Goal: Transaction & Acquisition: Book appointment/travel/reservation

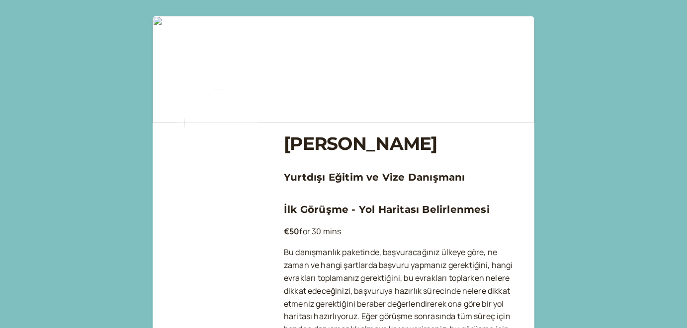
scroll to position [258, 0]
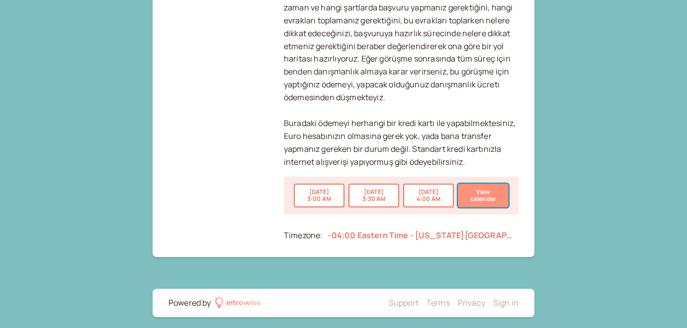
click at [486, 185] on button "View calendar" at bounding box center [483, 196] width 51 height 24
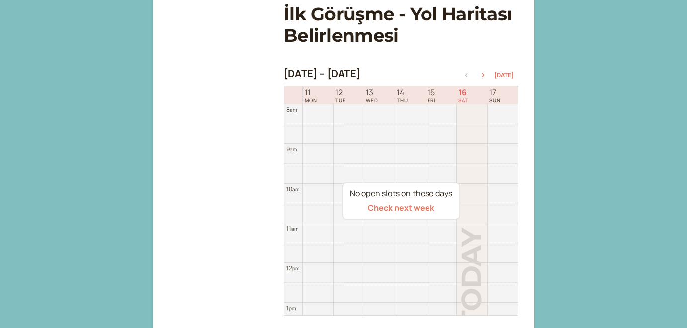
scroll to position [160, 0]
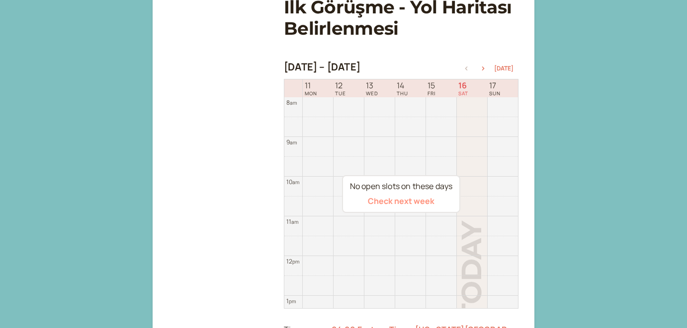
click at [413, 199] on button "Check next week" at bounding box center [401, 201] width 67 height 9
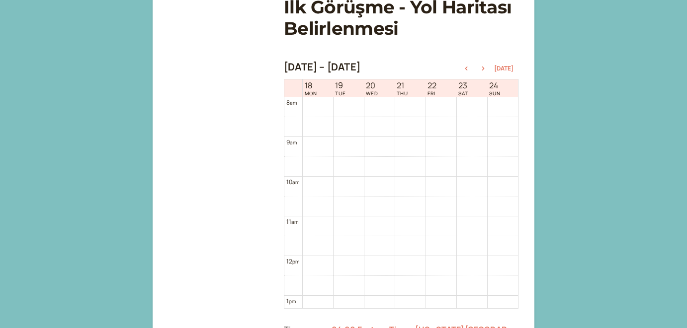
click at [314, 117] on td at bounding box center [410, 127] width 216 height 20
click at [316, 97] on td at bounding box center [410, 107] width 216 height 20
click at [488, 67] on icon "button" at bounding box center [483, 69] width 12 height 4
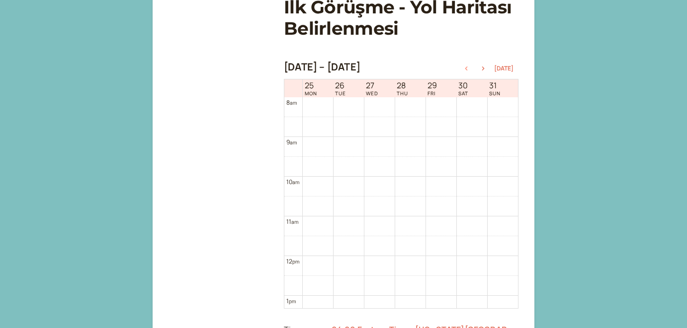
click at [468, 67] on icon "button" at bounding box center [466, 69] width 2 height 4
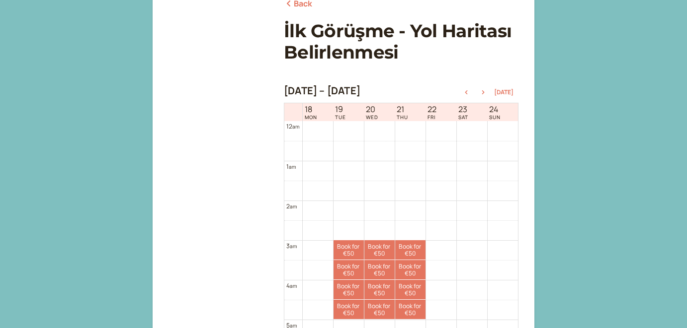
scroll to position [23, 0]
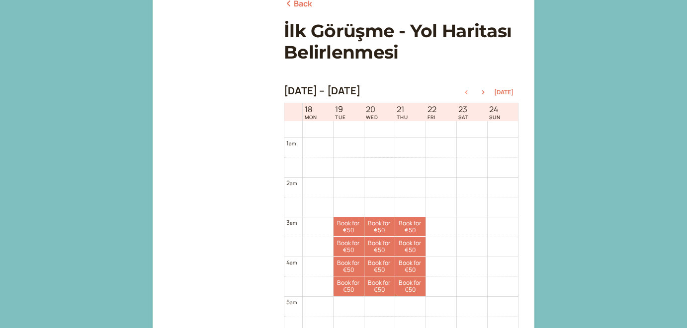
click at [472, 90] on icon "button" at bounding box center [466, 92] width 12 height 4
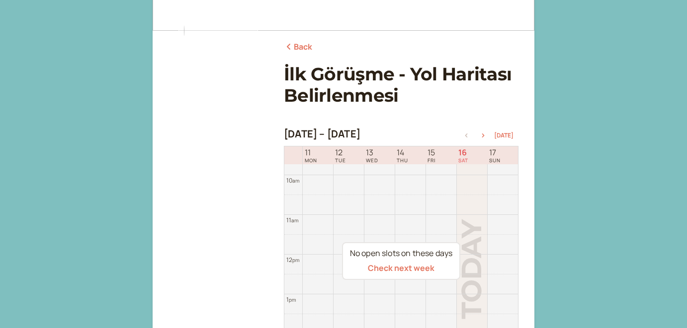
scroll to position [109, 0]
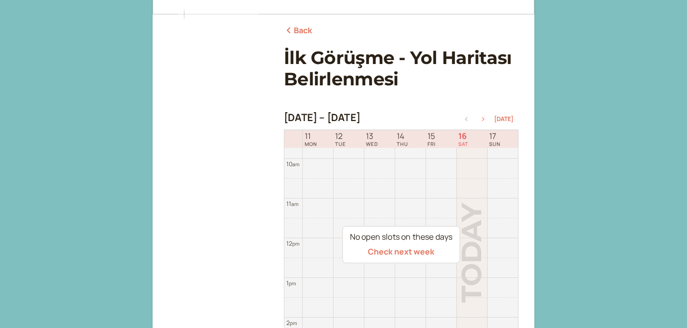
click at [487, 117] on icon "button" at bounding box center [483, 119] width 12 height 4
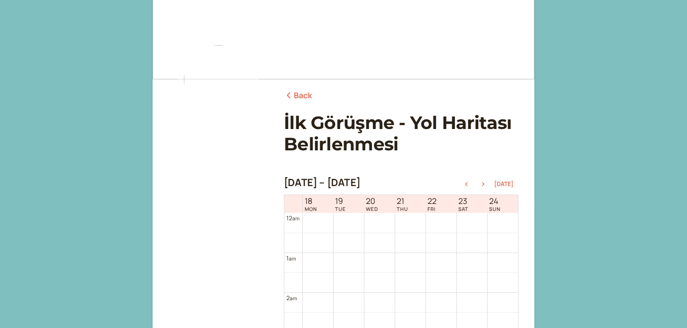
scroll to position [52, 0]
